Goal: Task Accomplishment & Management: Use online tool/utility

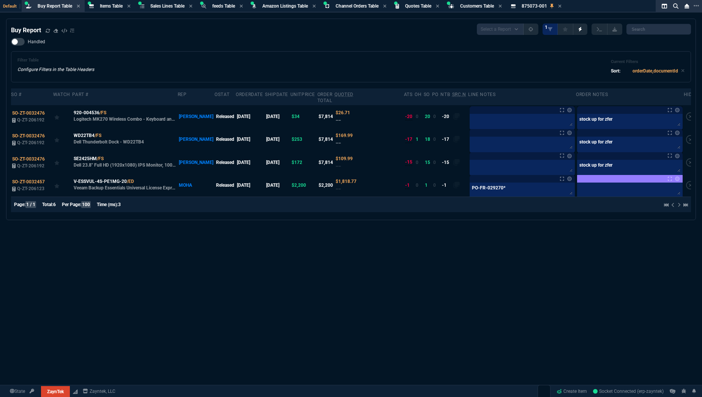
select select "8: NEPT"
click at [48, 32] on icon at bounding box center [48, 30] width 5 height 5
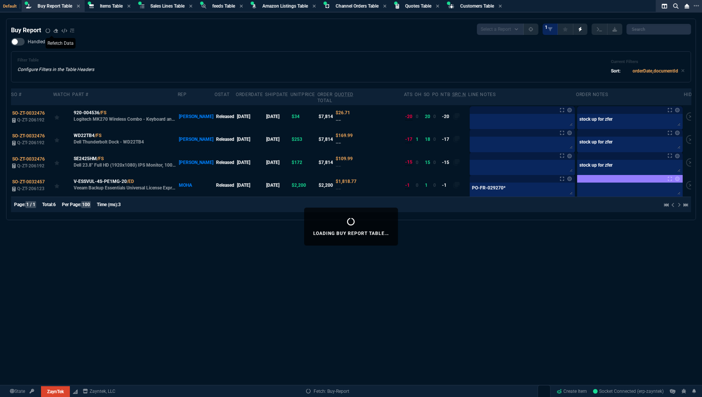
click at [48, 32] on nx-icon at bounding box center [48, 30] width 5 height 5
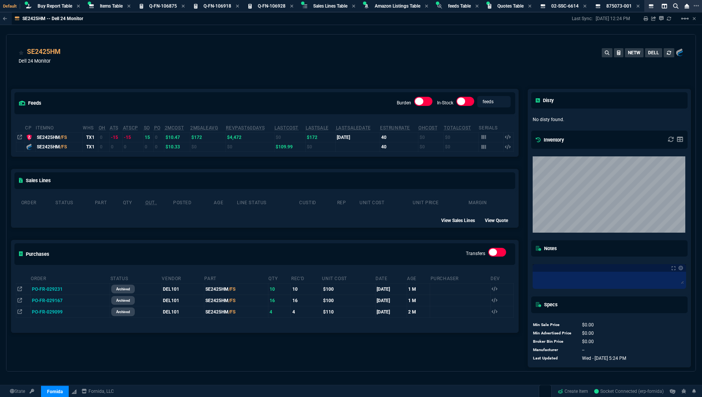
select select "8: NEPT"
click at [51, 8] on span "Buy Report Table" at bounding box center [55, 5] width 35 height 5
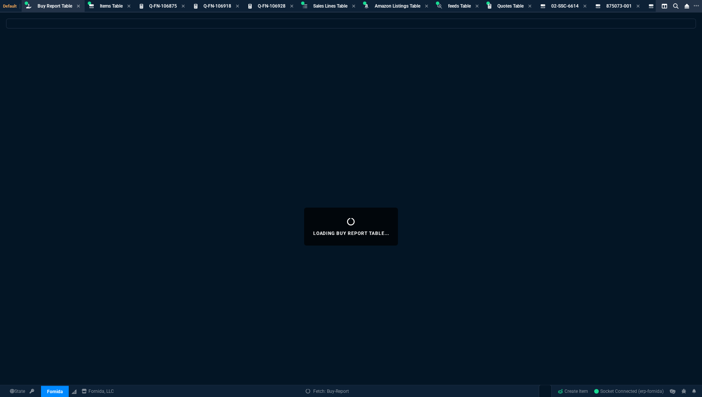
click at [51, 8] on span "Buy Report Table" at bounding box center [55, 5] width 35 height 5
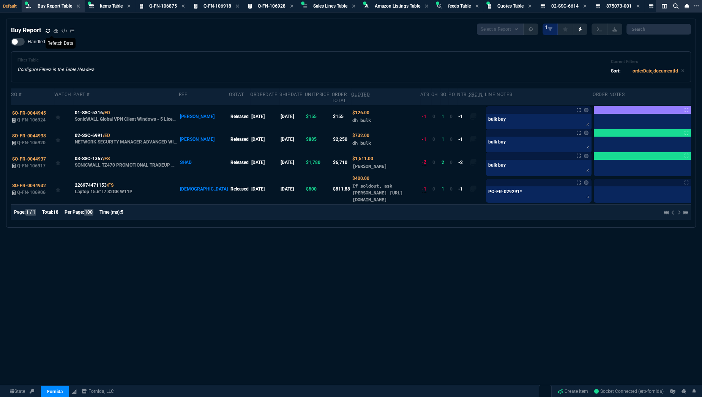
click at [49, 31] on icon at bounding box center [48, 30] width 5 height 5
click at [392, 360] on div "Buy Report Select a Report Not Purchased 1 Handled Filter Table Configure Filte…" at bounding box center [351, 227] width 702 height 416
